Goal: Task Accomplishment & Management: Manage account settings

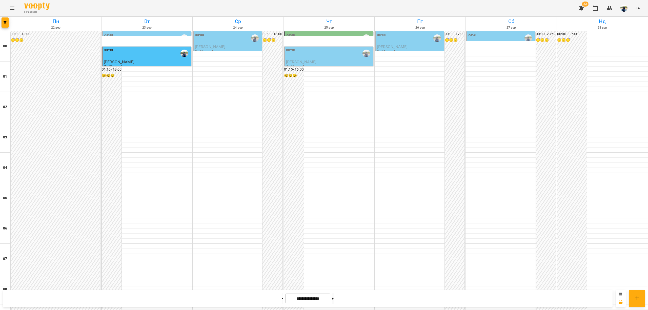
scroll to position [473, 0]
click at [282, 300] on button at bounding box center [282, 298] width 1 height 11
type input "**********"
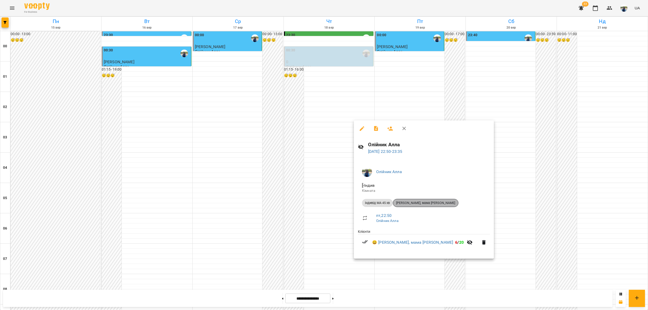
click at [427, 201] on span "[PERSON_NAME], мама [PERSON_NAME]" at bounding box center [425, 203] width 65 height 5
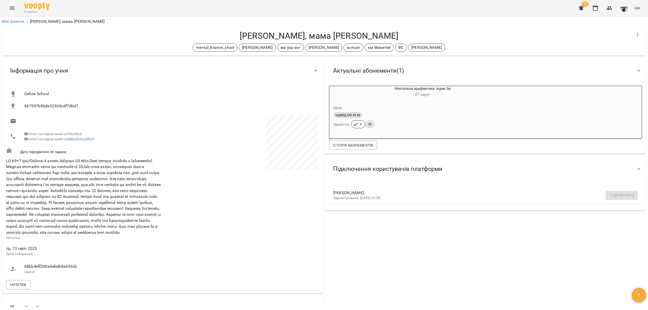
drag, startPoint x: 240, startPoint y: 35, endPoint x: 395, endPoint y: 37, distance: 154.4
click at [395, 37] on h4 "[PERSON_NAME], мама [PERSON_NAME]" at bounding box center [319, 36] width 626 height 10
copy h4 "[PERSON_NAME], мама [PERSON_NAME]"
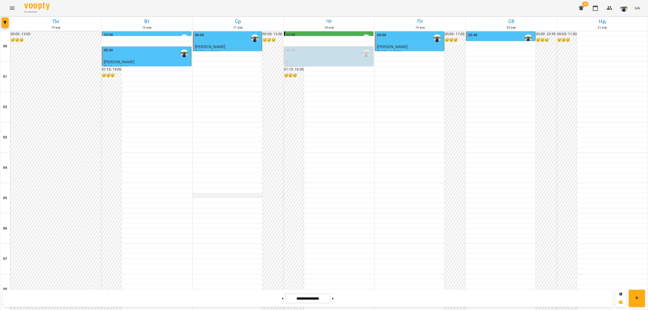
scroll to position [473, 0]
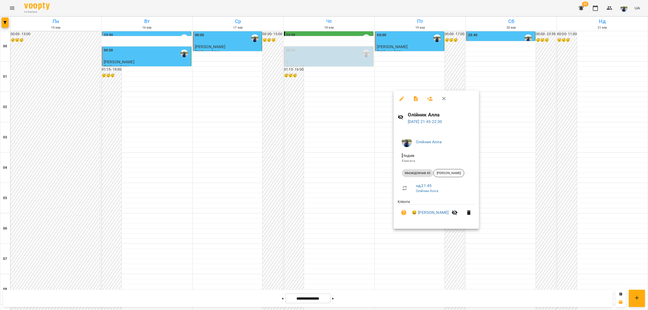
click at [578, 226] on div at bounding box center [324, 155] width 648 height 310
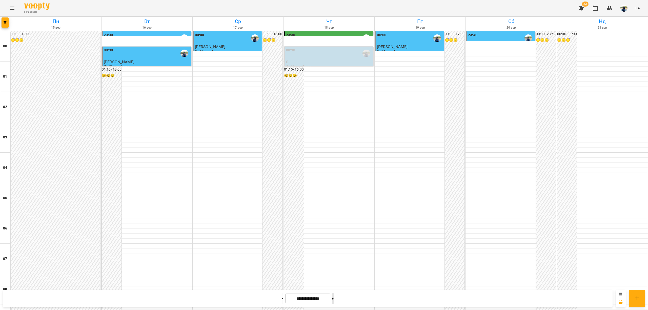
click at [334, 299] on button at bounding box center [332, 298] width 1 height 11
type input "**********"
